Goal: Task Accomplishment & Management: Use online tool/utility

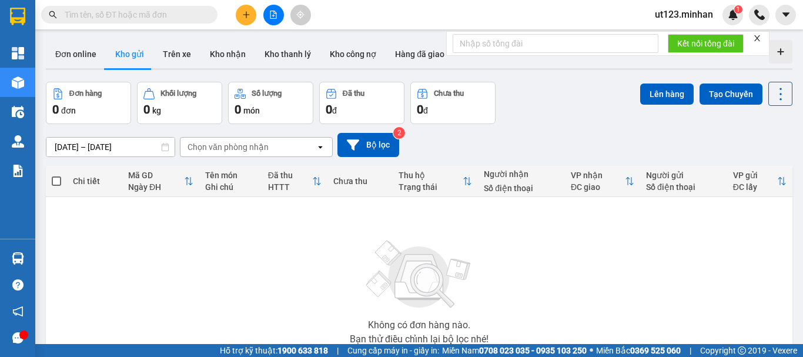
click at [276, 18] on icon "file-add" at bounding box center [273, 15] width 6 height 8
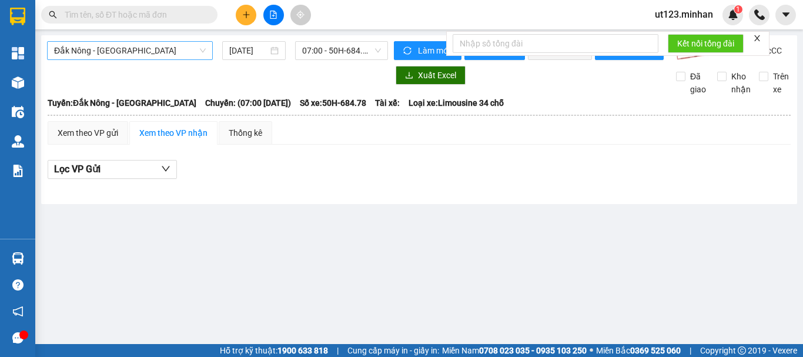
click at [116, 51] on span "Đắk Nông - [GEOGRAPHIC_DATA]" at bounding box center [130, 51] width 152 height 18
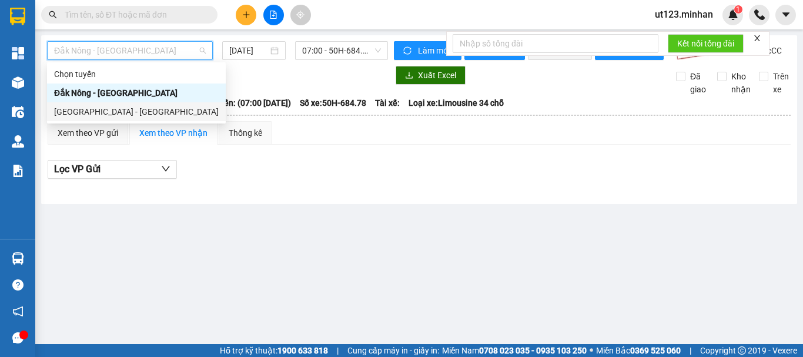
click at [90, 113] on div "[GEOGRAPHIC_DATA] - [GEOGRAPHIC_DATA]" at bounding box center [136, 111] width 165 height 13
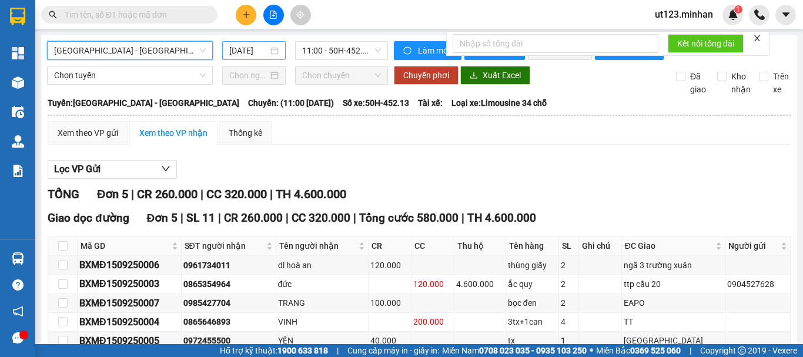
click at [235, 51] on input "[DATE]" at bounding box center [248, 50] width 39 height 13
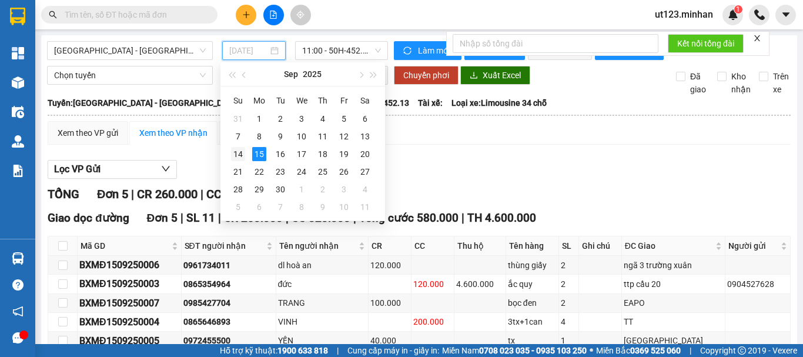
click at [239, 151] on div "14" at bounding box center [238, 154] width 14 height 14
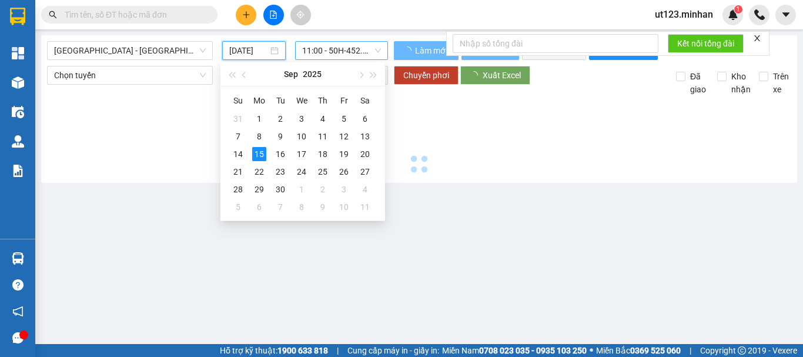
type input "[DATE]"
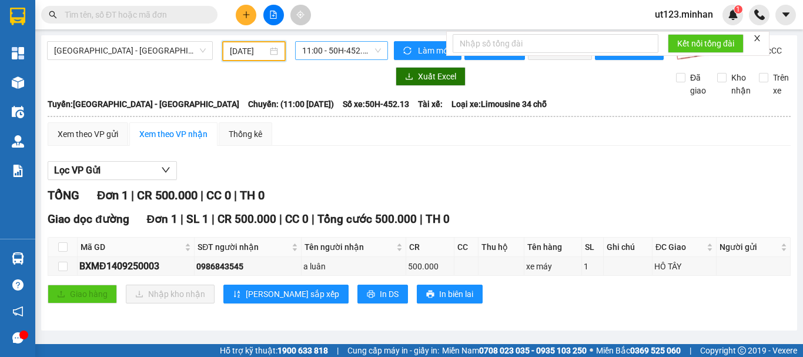
click at [355, 50] on span "11:00 - 50H-452.13" at bounding box center [341, 51] width 79 height 18
